Goal: Task Accomplishment & Management: Manage account settings

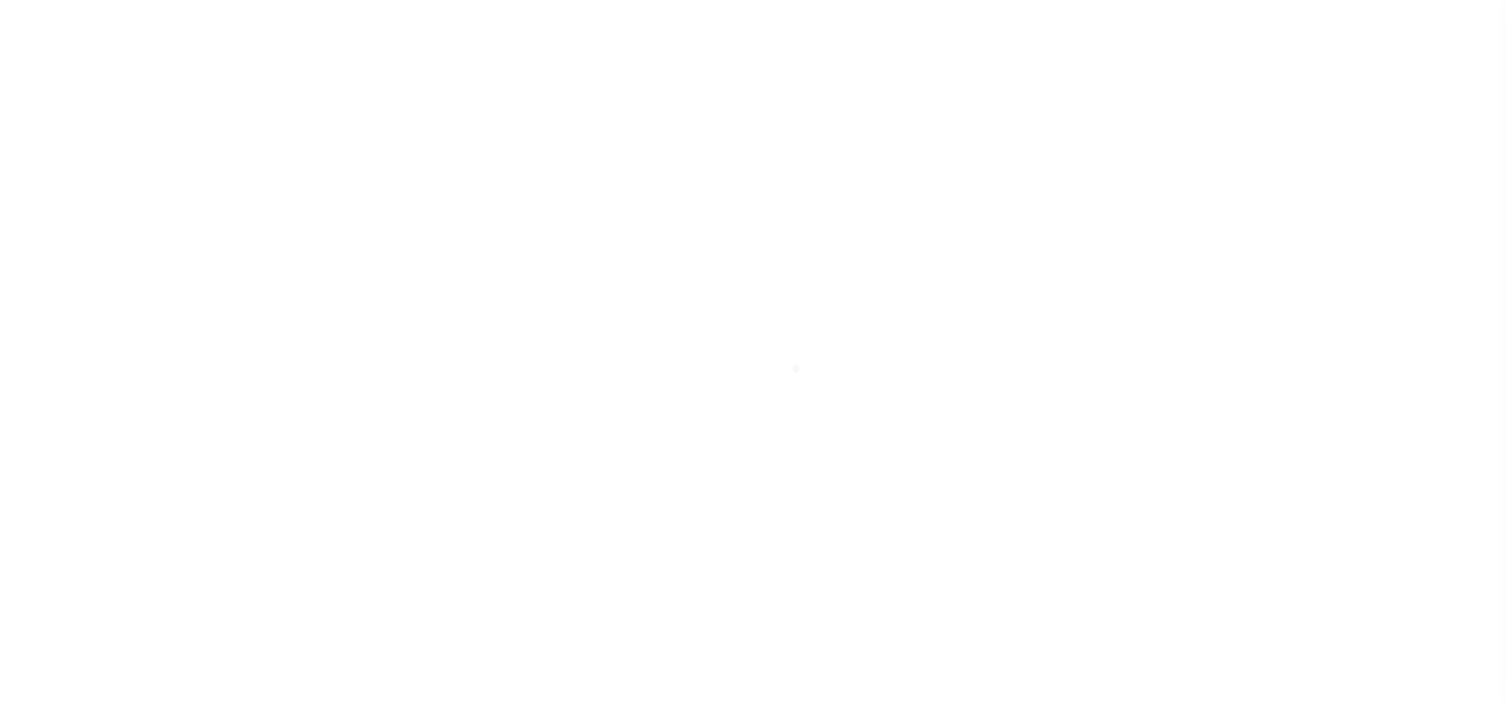
select select "Mixed Portfolio"
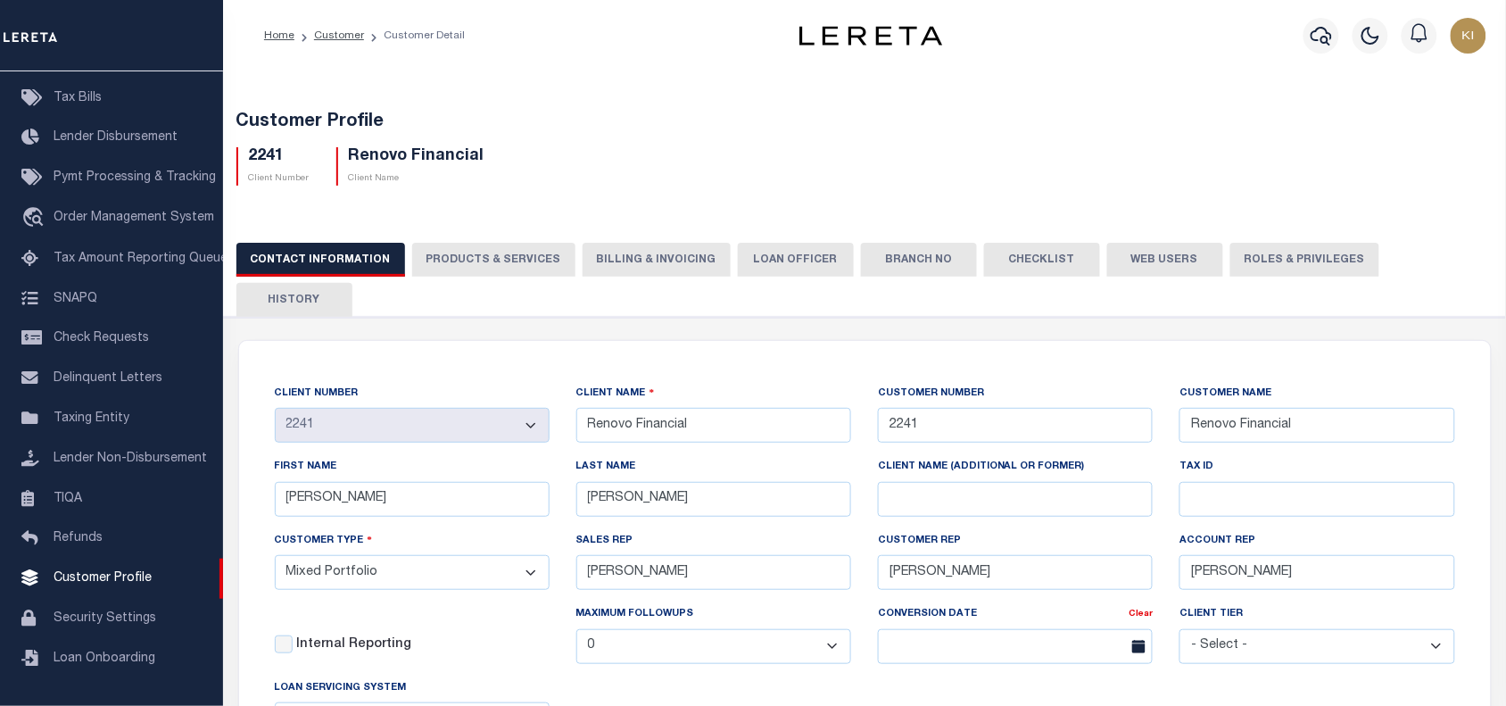
click at [493, 261] on button "PRODUCTS & SERVICES" at bounding box center [493, 260] width 163 height 34
select select "STX"
radio input "true"
checkbox input "true"
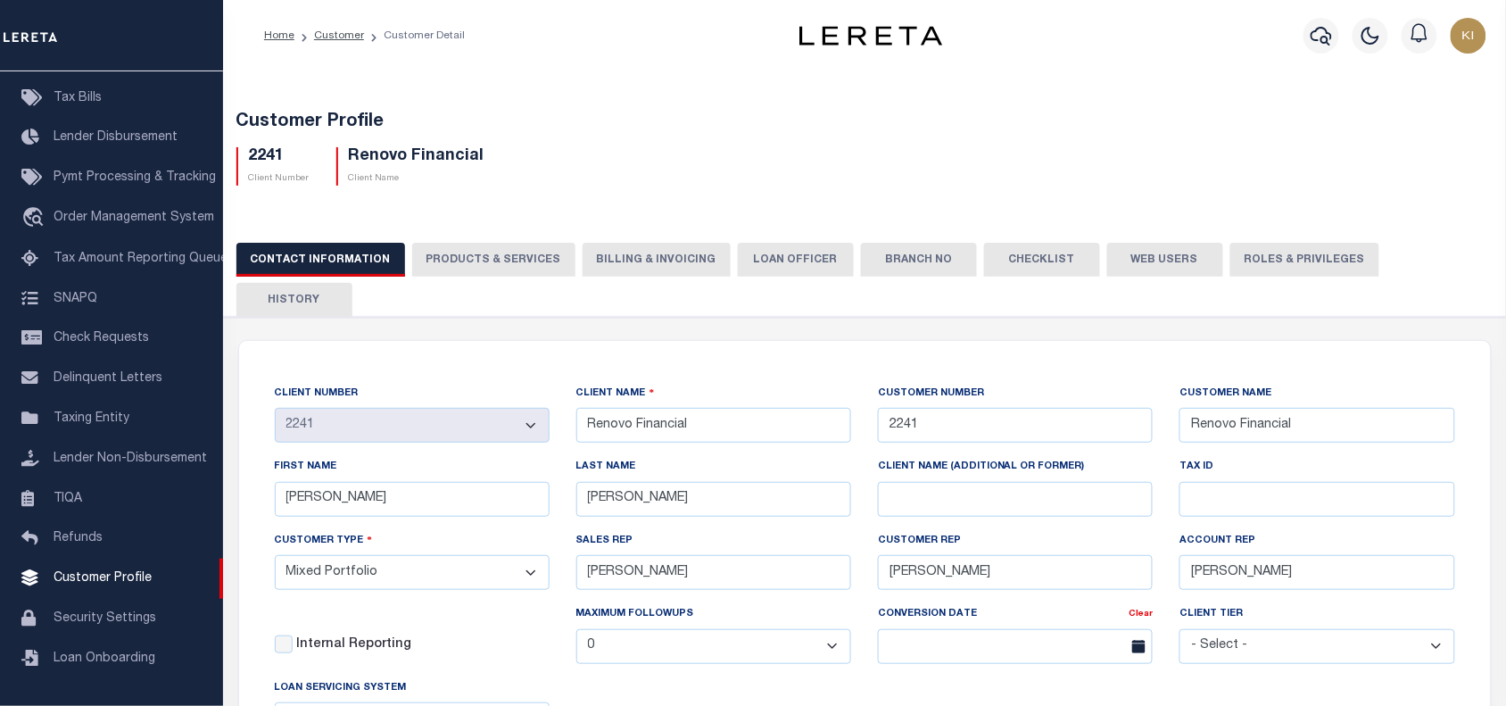
checkbox input "true"
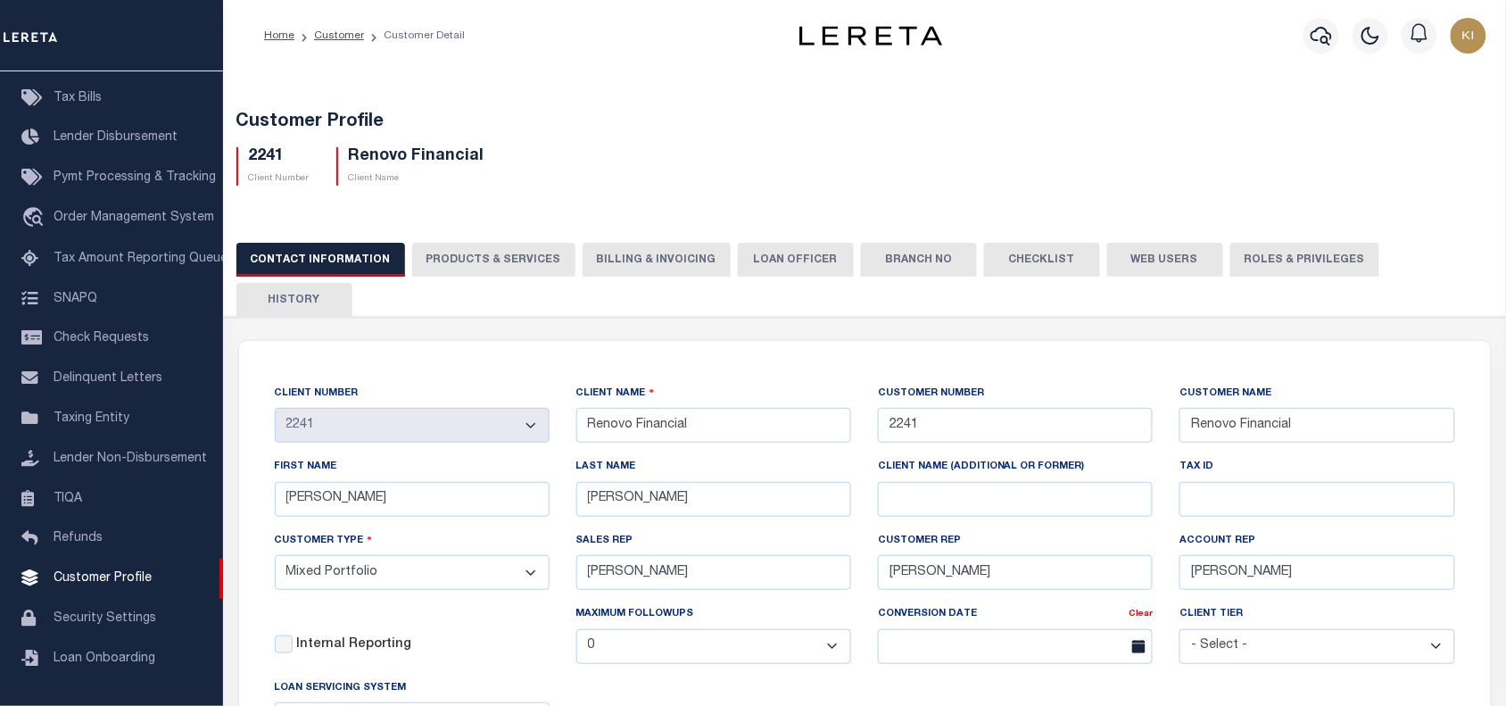
checkbox input "true"
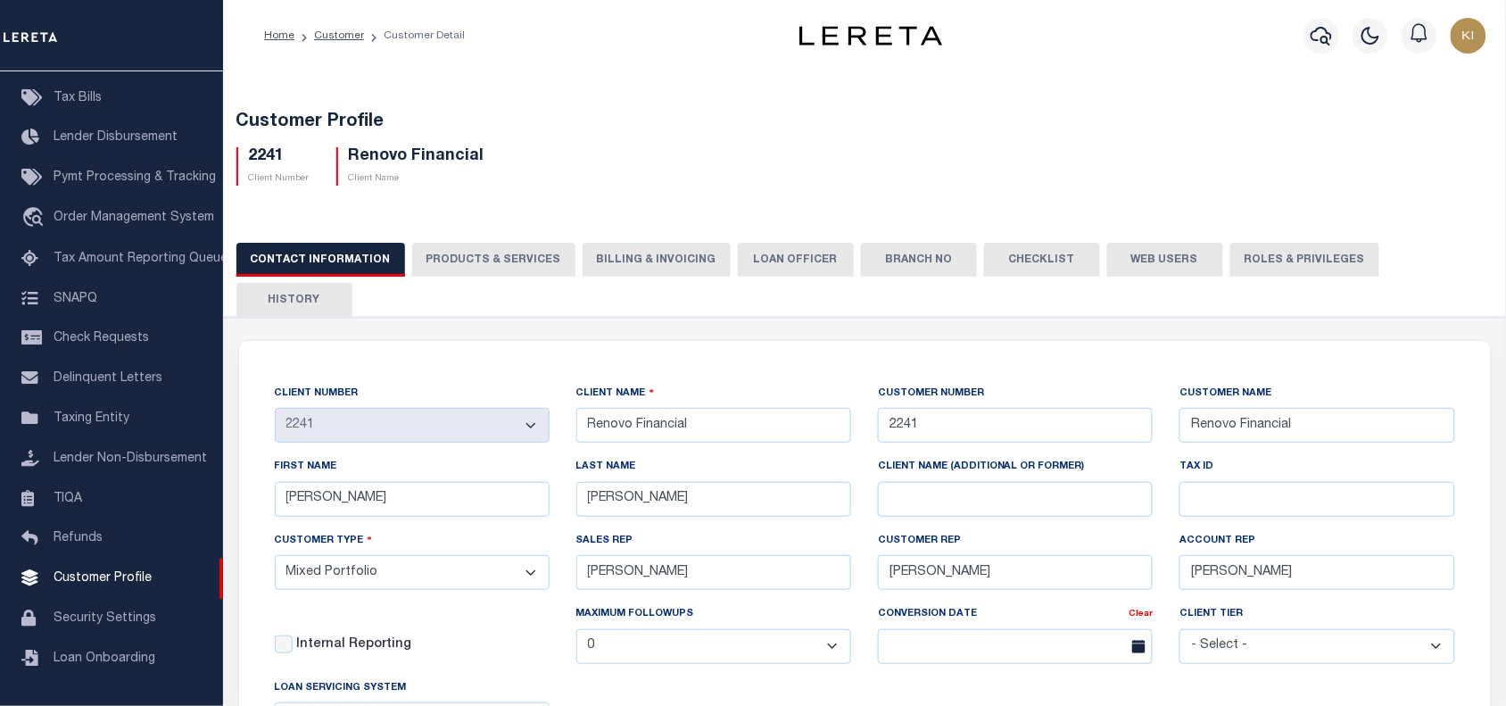
checkbox input "true"
type textarea "$1.10 monthly tracking fee per parcel per month for Refi Parcel in excess of 5 …"
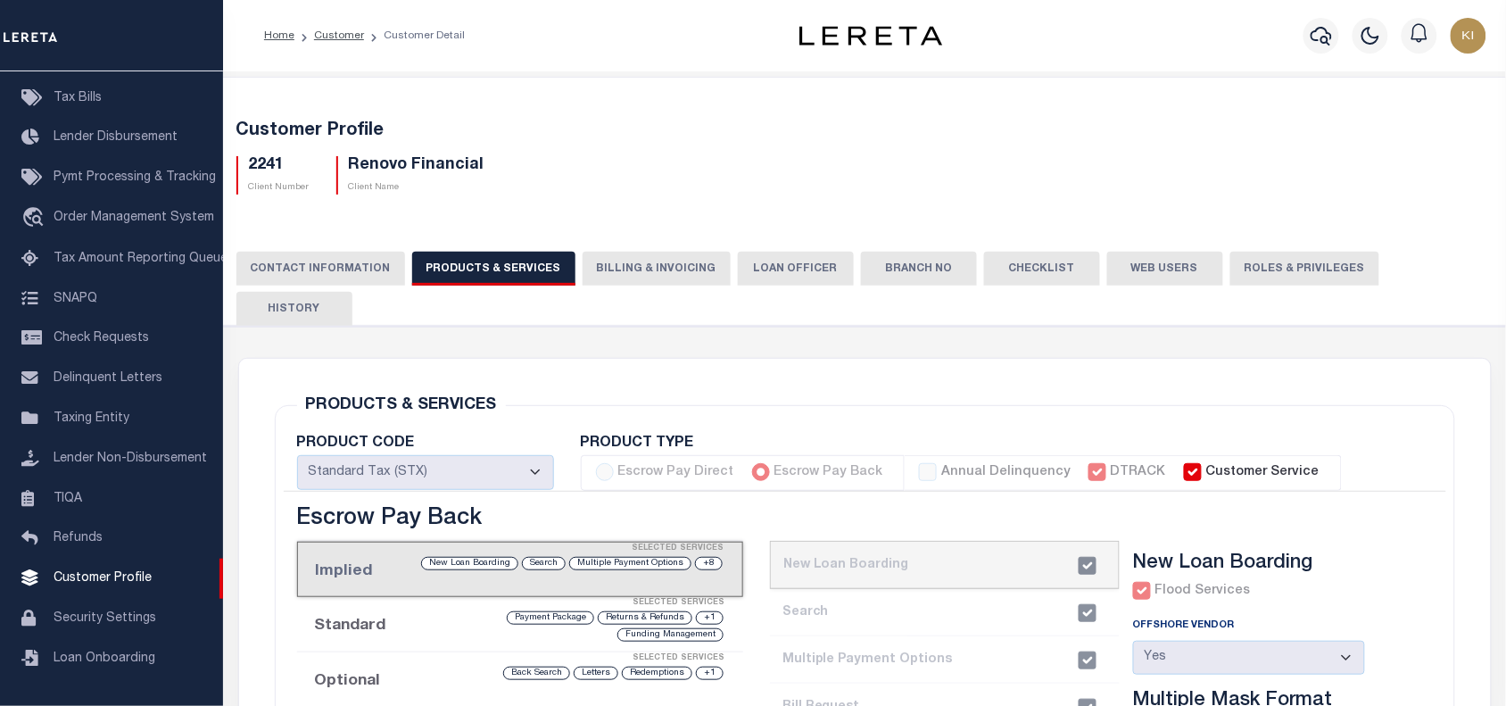
scroll to position [372, 0]
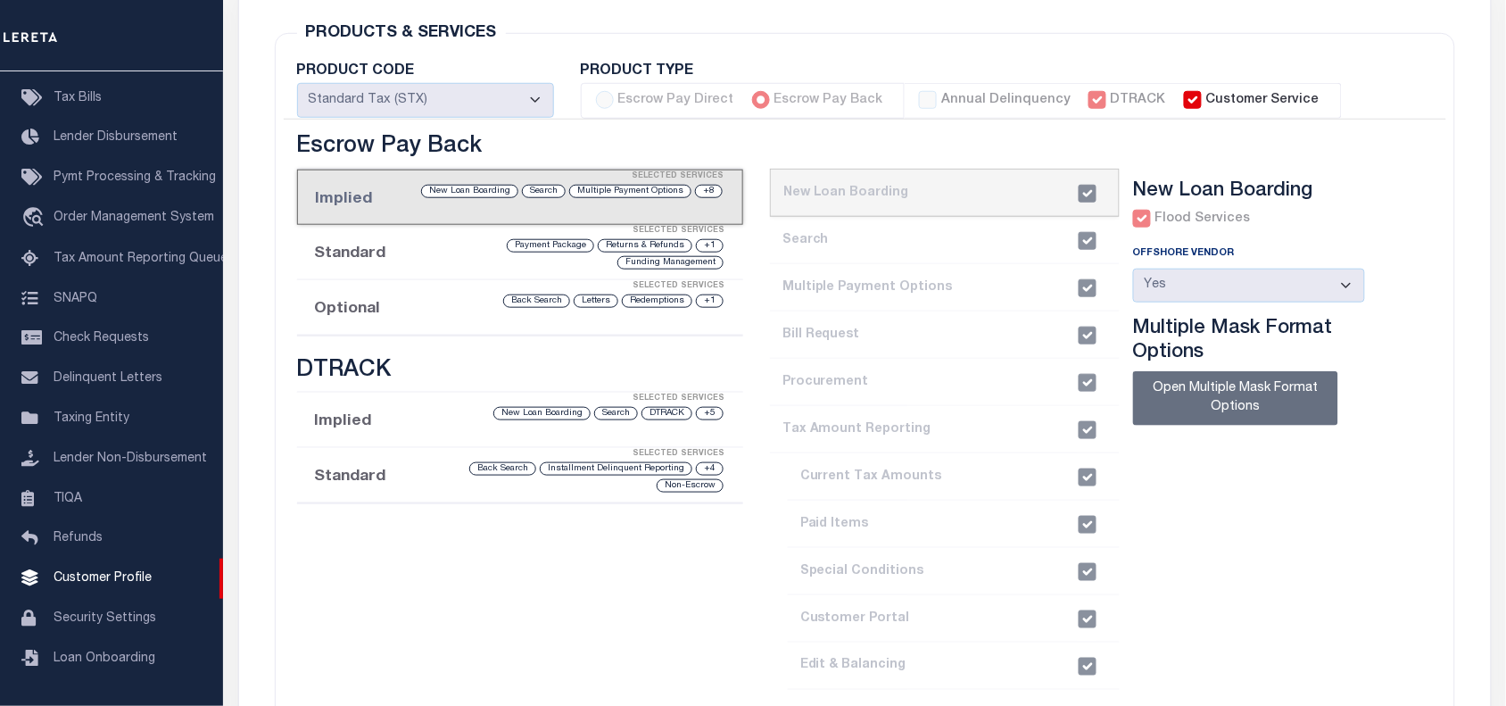
click at [402, 280] on li "Optional Selected Services +1 Redemptions Letters Back Search" at bounding box center [520, 307] width 446 height 55
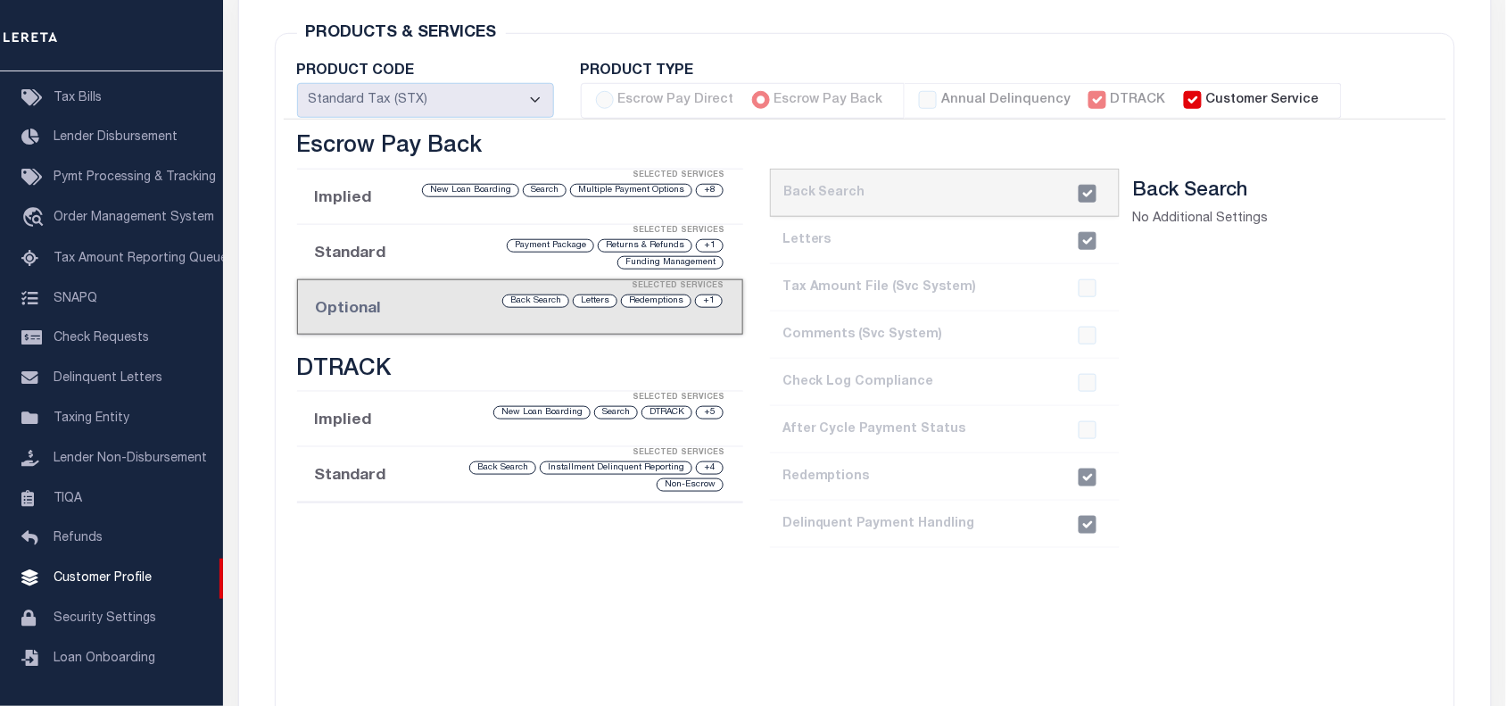
click at [1091, 516] on div at bounding box center [1088, 525] width 34 height 18
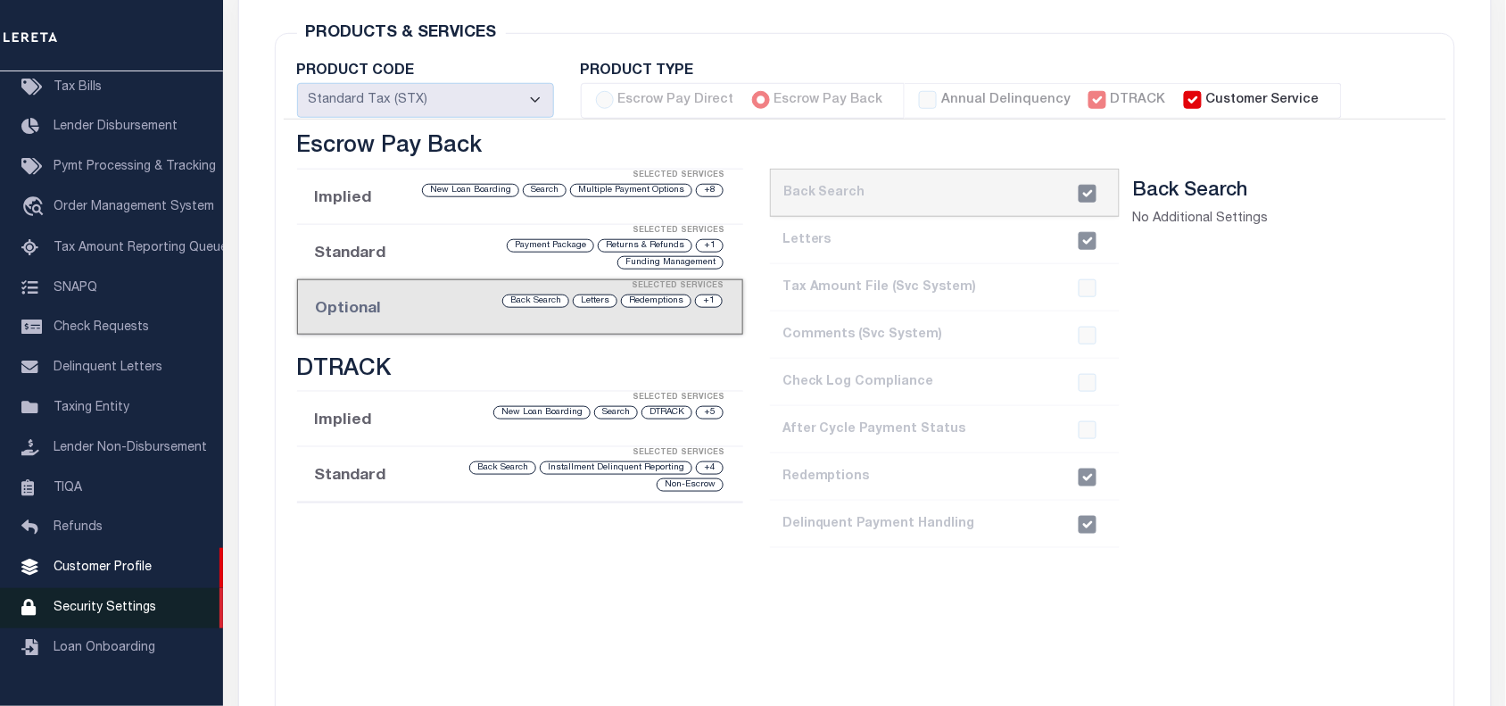
click at [98, 614] on span "Security Settings" at bounding box center [105, 608] width 103 height 12
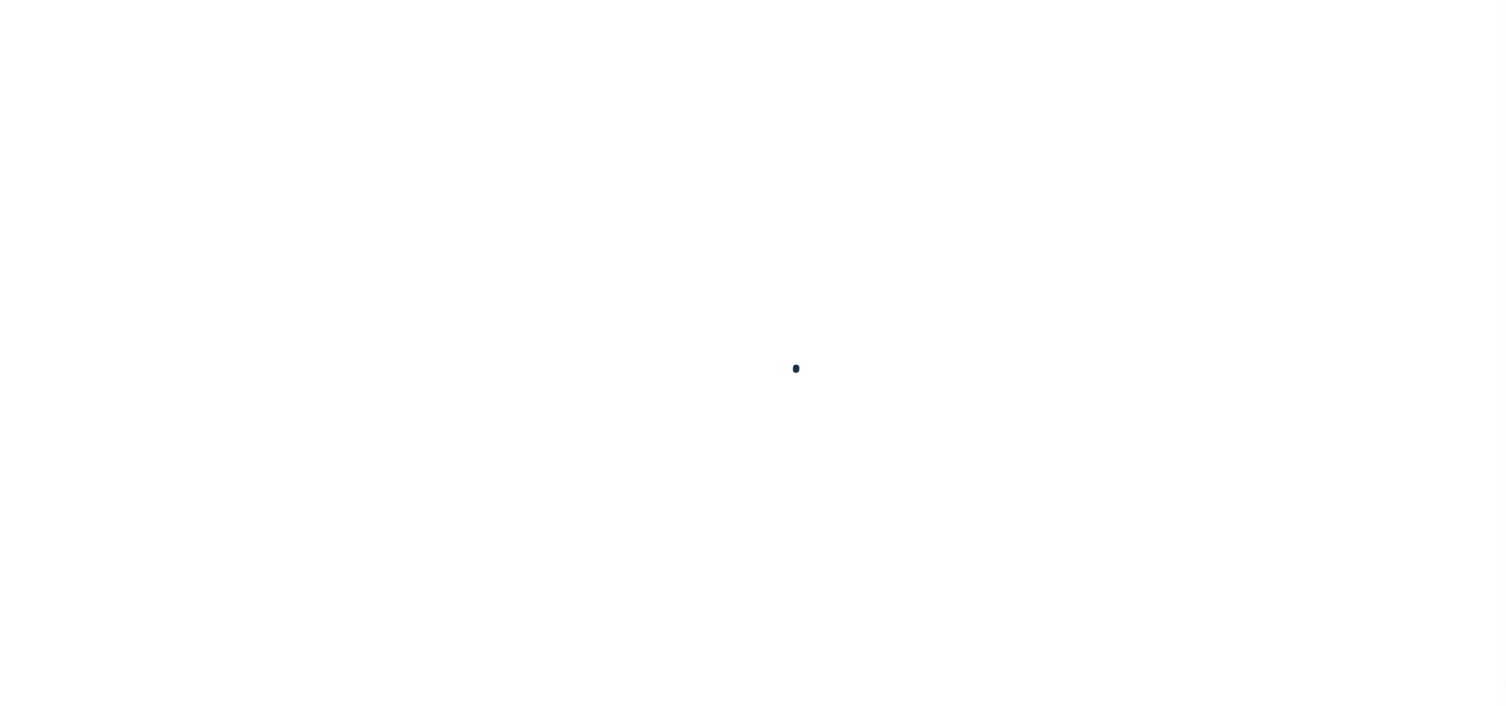
select select "100"
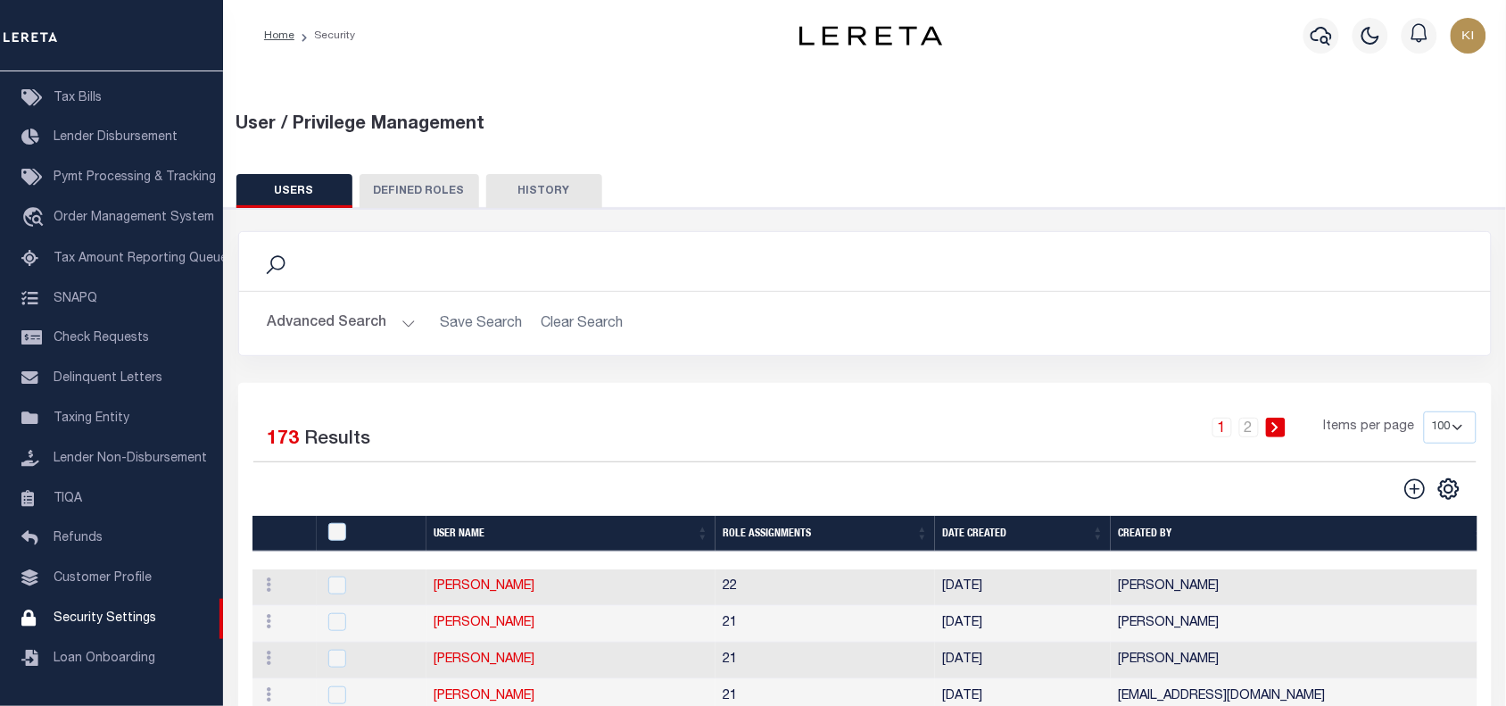
click at [404, 323] on button "Advanced Search" at bounding box center [342, 323] width 148 height 35
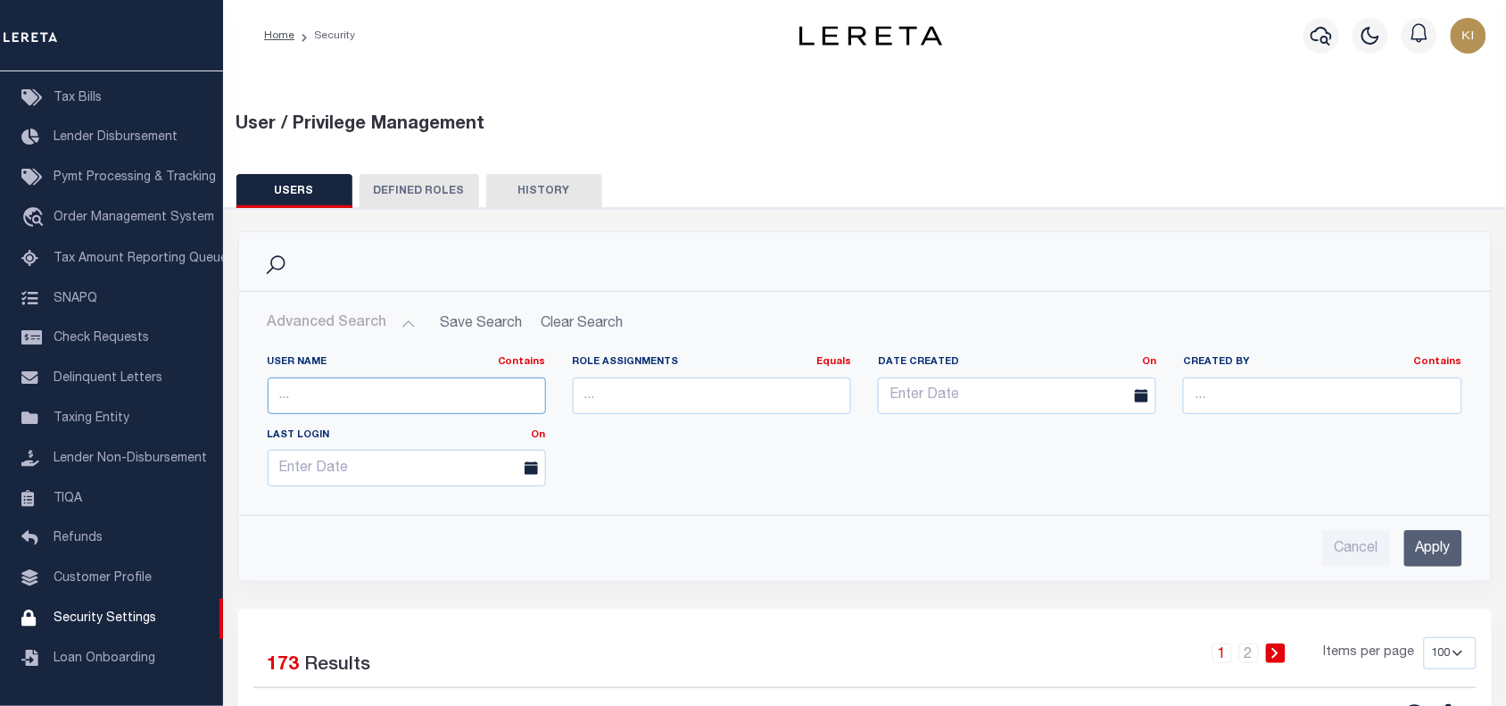
click at [332, 388] on input "text" at bounding box center [407, 396] width 278 height 37
click at [339, 407] on input "text" at bounding box center [407, 396] width 278 height 37
type input "kishor"
click at [1429, 551] on input "Apply" at bounding box center [1434, 548] width 58 height 37
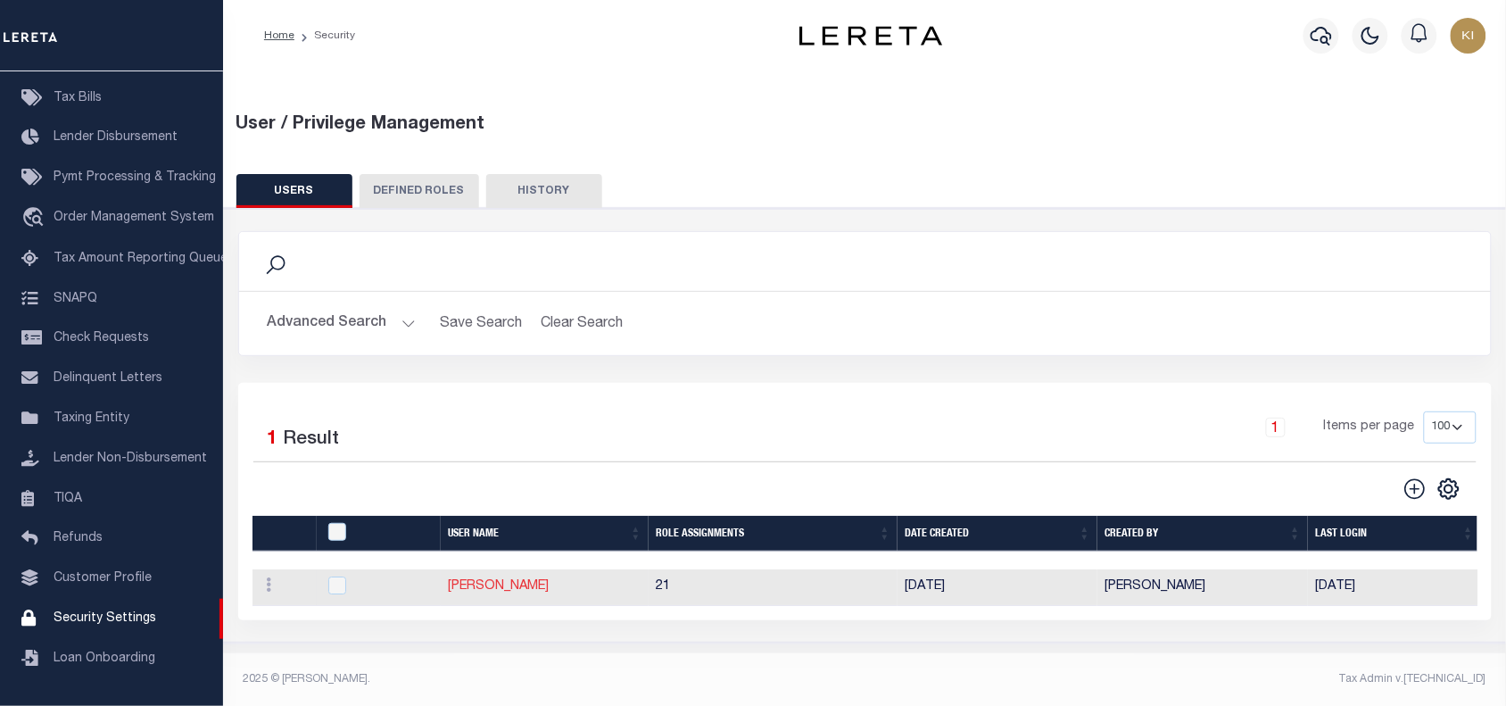
click at [485, 590] on link "[PERSON_NAME]" at bounding box center [498, 586] width 101 height 12
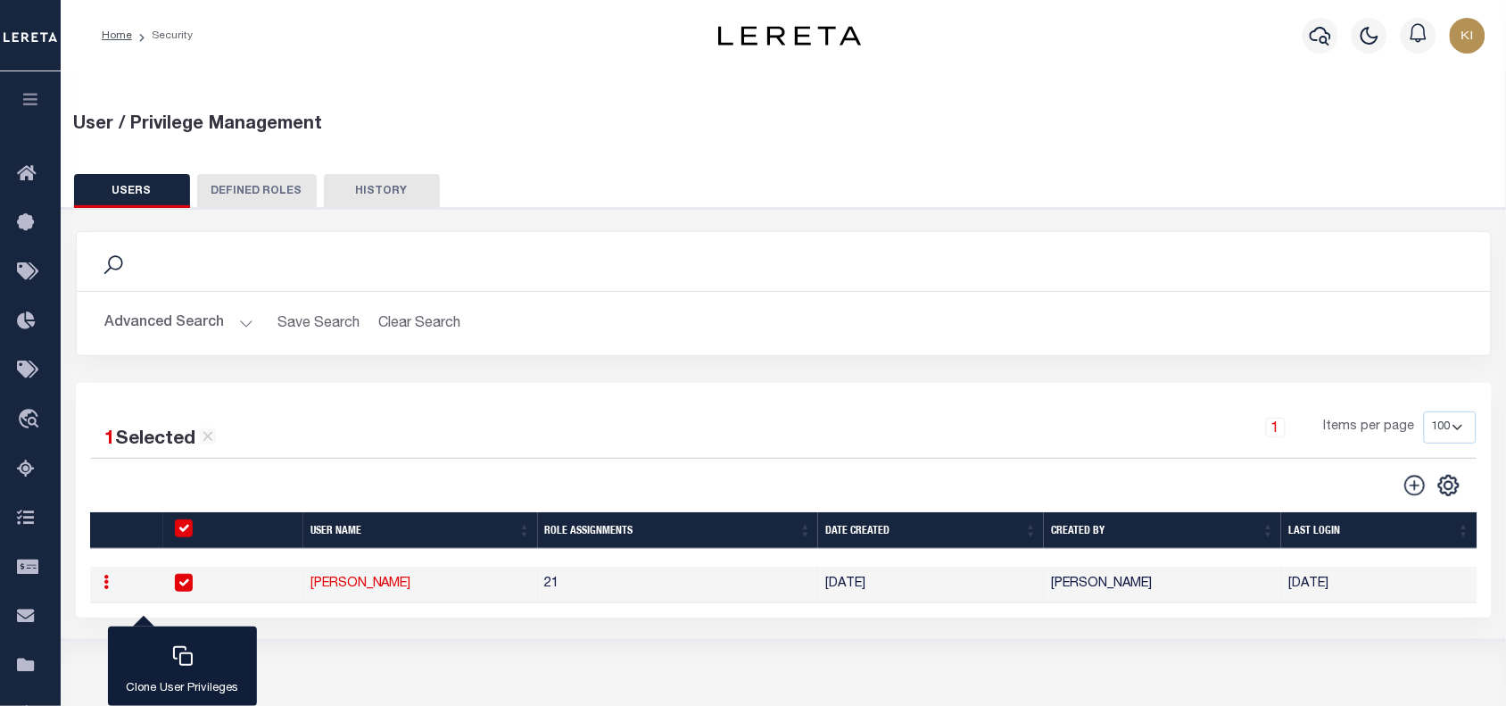
type input "Kishor"
type input "Parmar"
type input "Kishor.Parmar@accumatch.com"
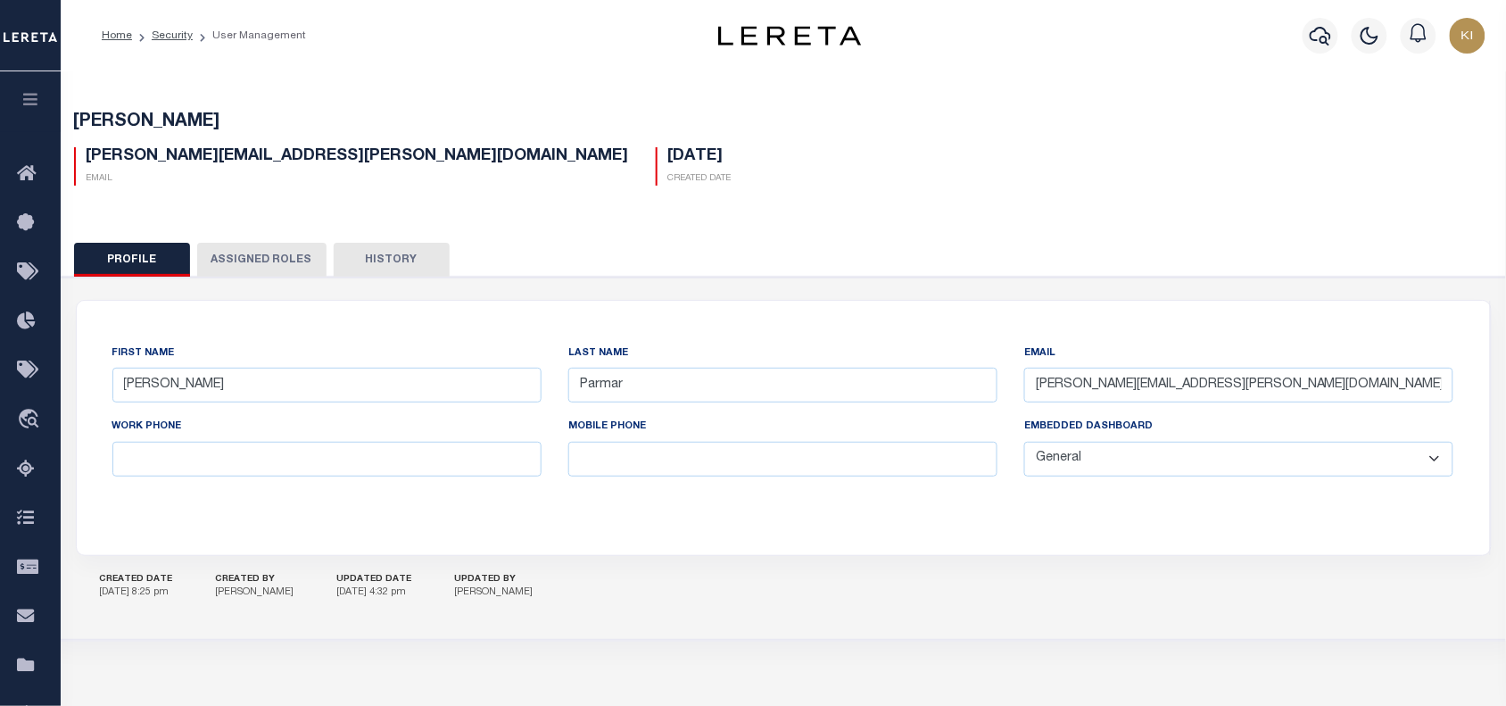
click at [260, 254] on button "Assigned Roles" at bounding box center [261, 260] width 129 height 34
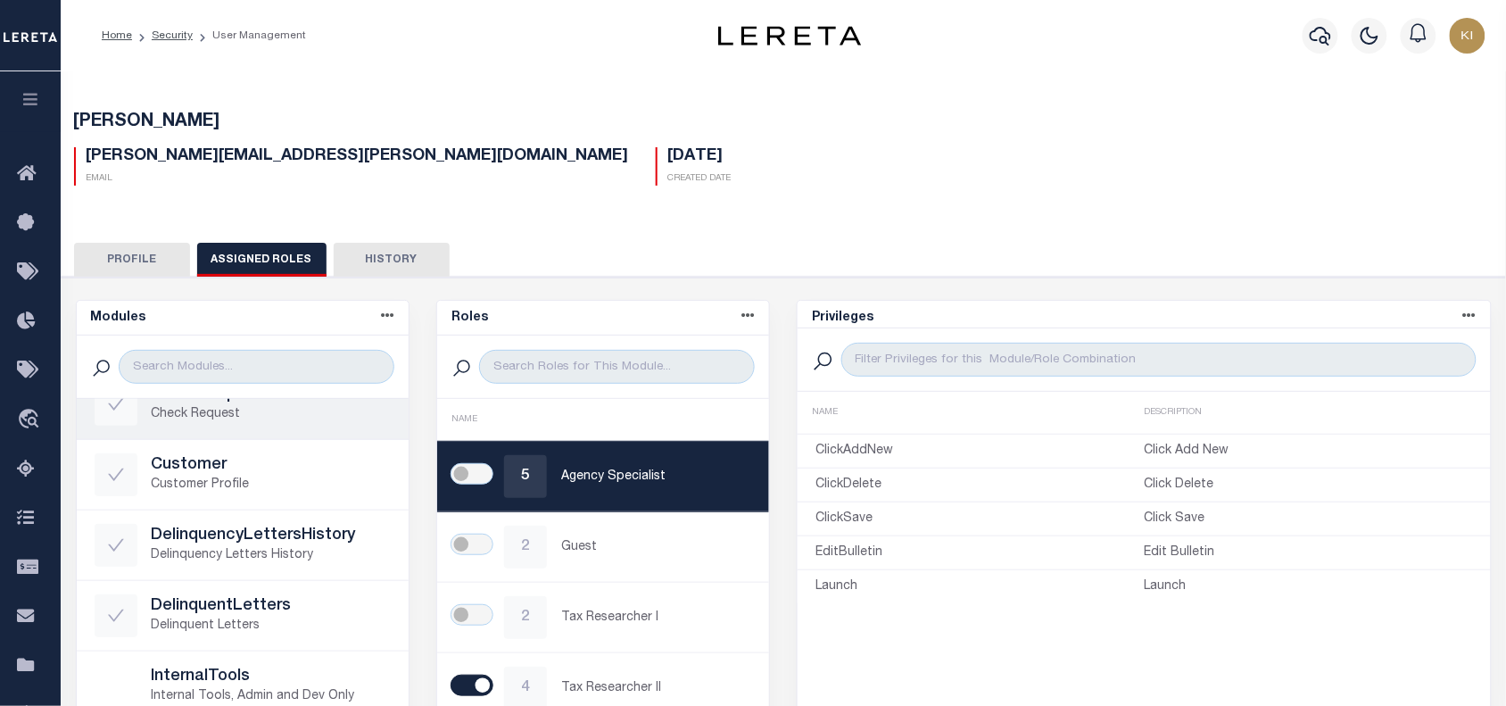
scroll to position [145, 0]
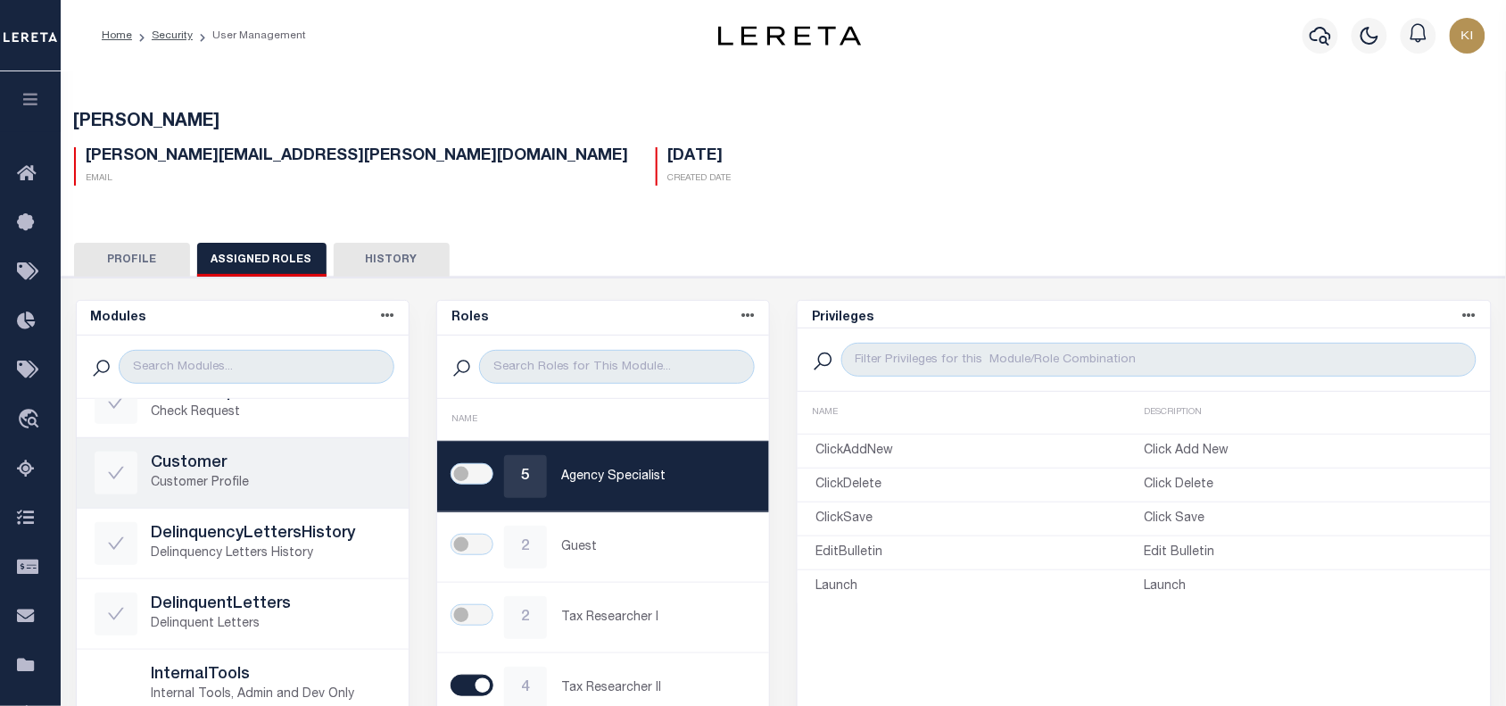
click at [221, 474] on p "Customer Profile" at bounding box center [271, 483] width 239 height 19
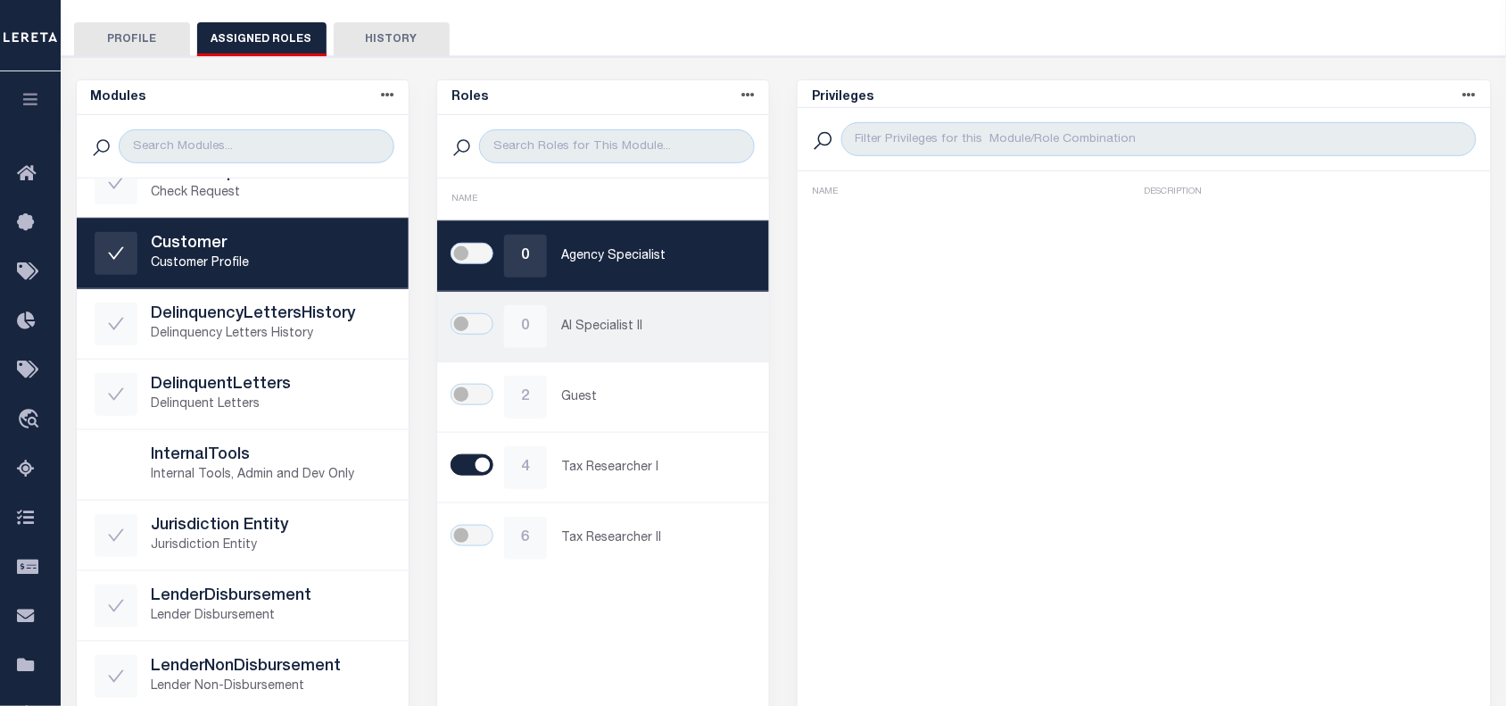
scroll to position [219, 0]
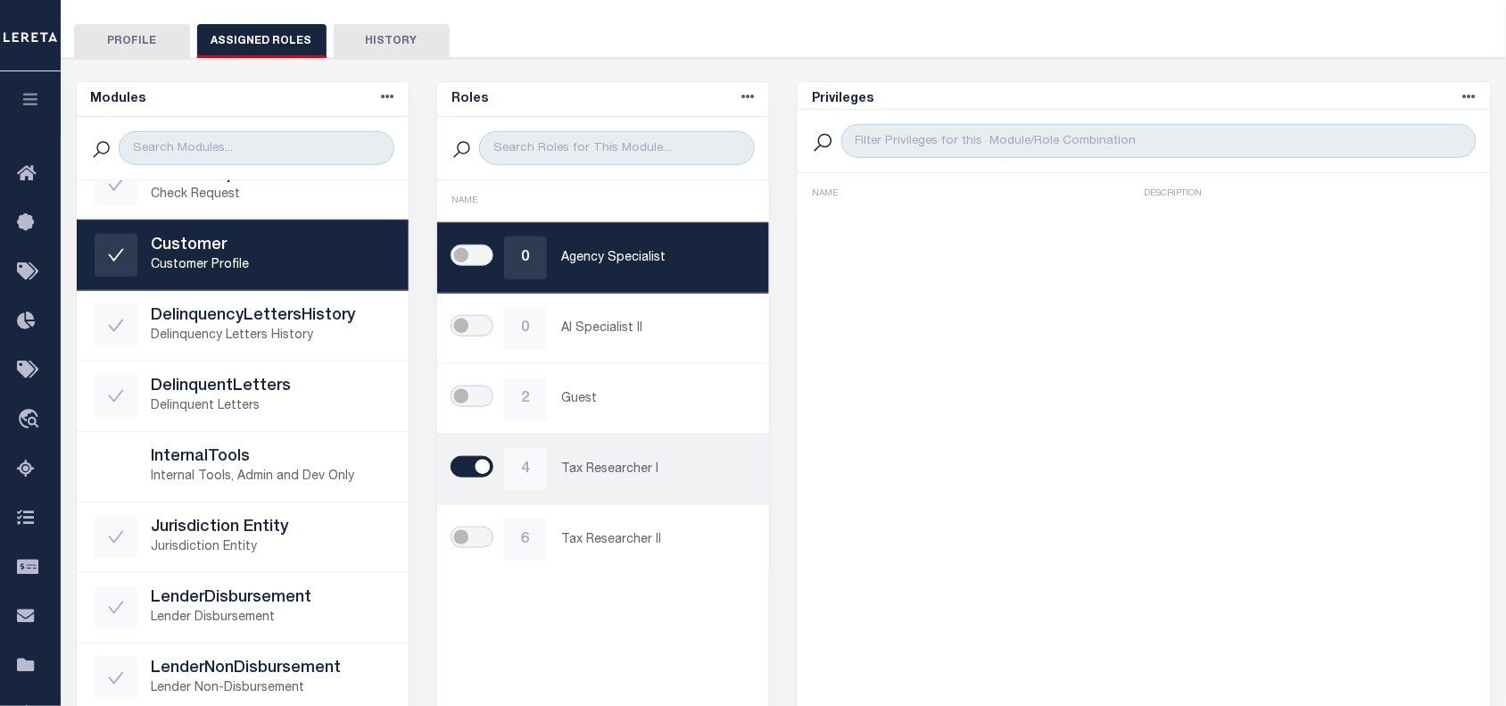
click at [603, 478] on p "Tax Researcher I" at bounding box center [656, 470] width 190 height 19
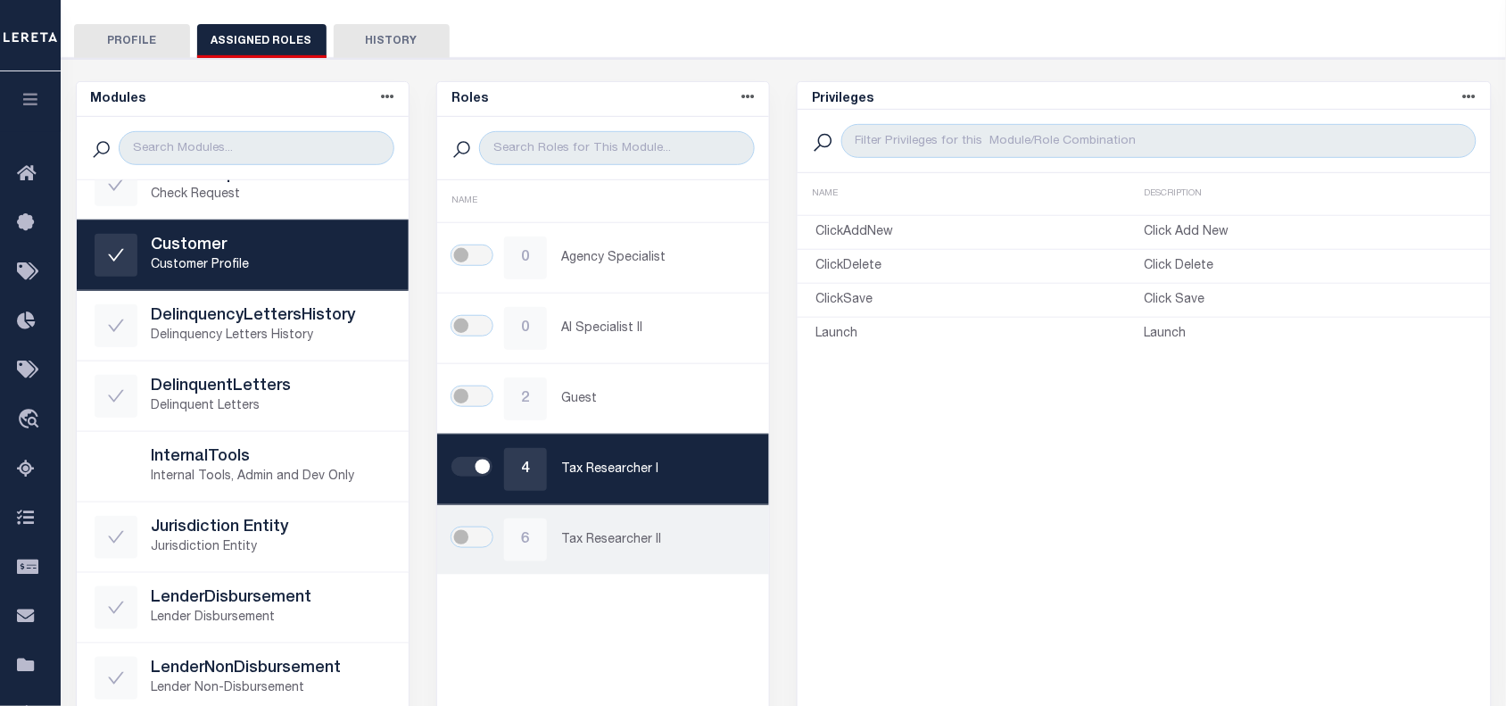
click at [609, 536] on p "Tax Researcher II" at bounding box center [656, 540] width 190 height 19
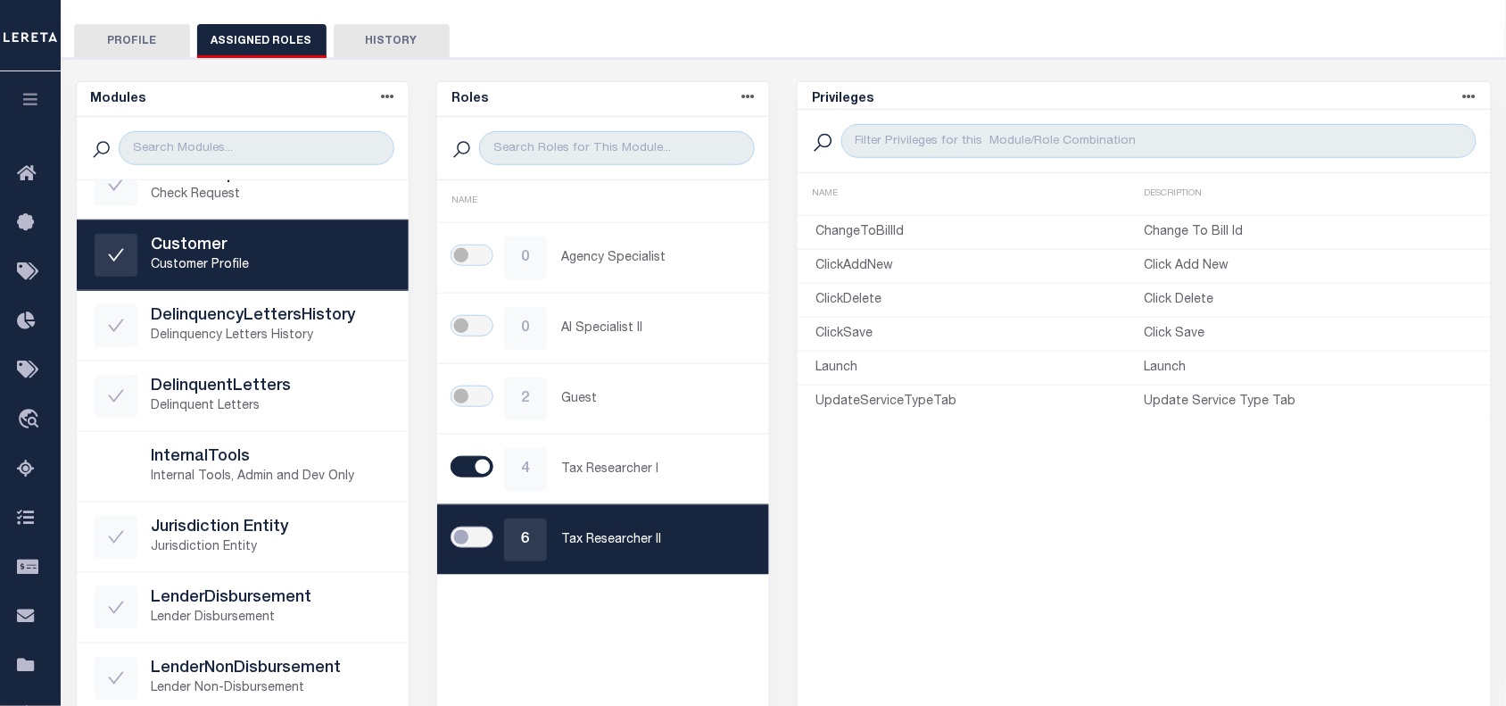
click at [482, 535] on input "checkbox" at bounding box center [472, 537] width 43 height 21
checkbox input "true"
click at [622, 632] on div "Roles Name asc Name desc NAME 0 Agency Specialist 0 AI Specialist II 2 Guest 4 …" at bounding box center [603, 479] width 334 height 796
click at [928, 600] on div "Privileges Name asc Name desc Description asc Description desc NAME DESCRIPTION…" at bounding box center [1144, 479] width 695 height 796
